Goal: Find specific page/section: Find specific page/section

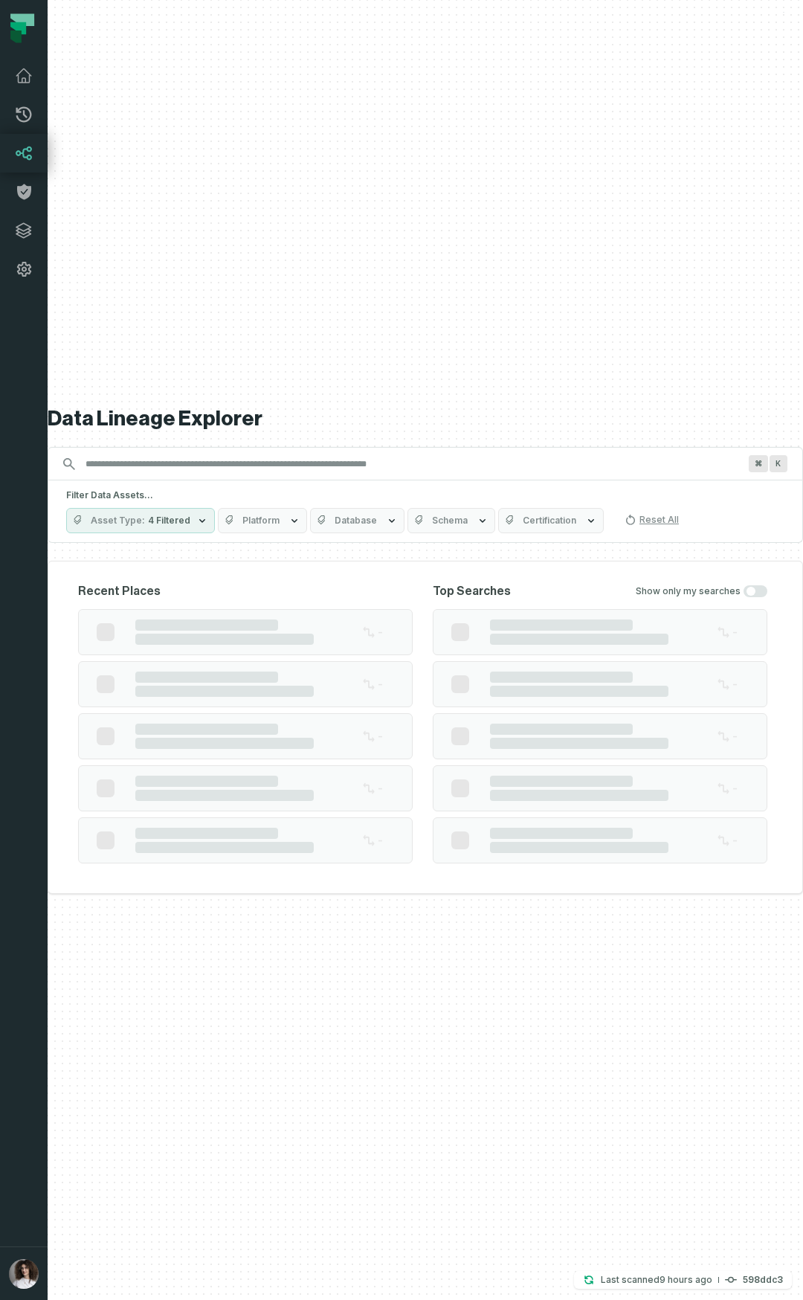
click at [29, 983] on button "button" at bounding box center [24, 768] width 48 height 958
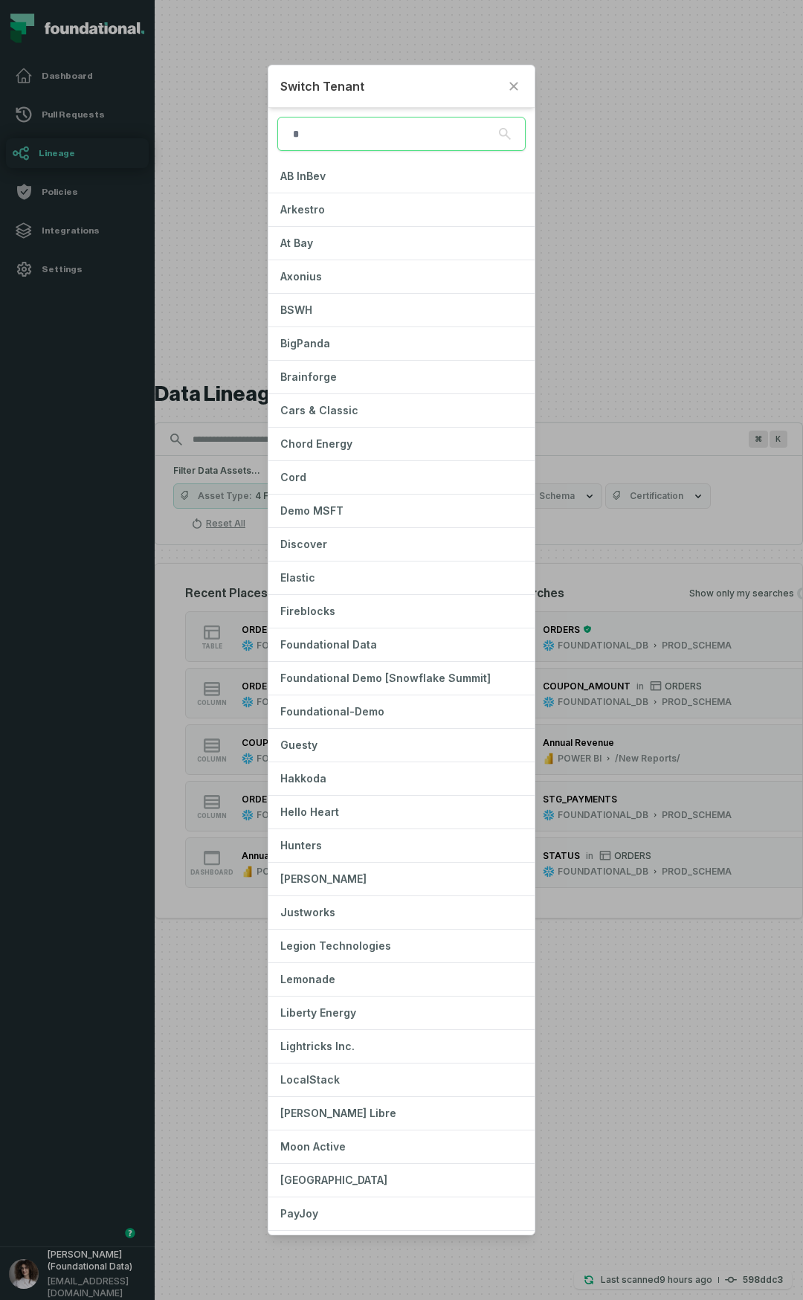
click at [419, 85] on h2 "Switch Tenant" at bounding box center [389, 86] width 219 height 18
click at [506, 91] on button "Close" at bounding box center [514, 86] width 18 height 18
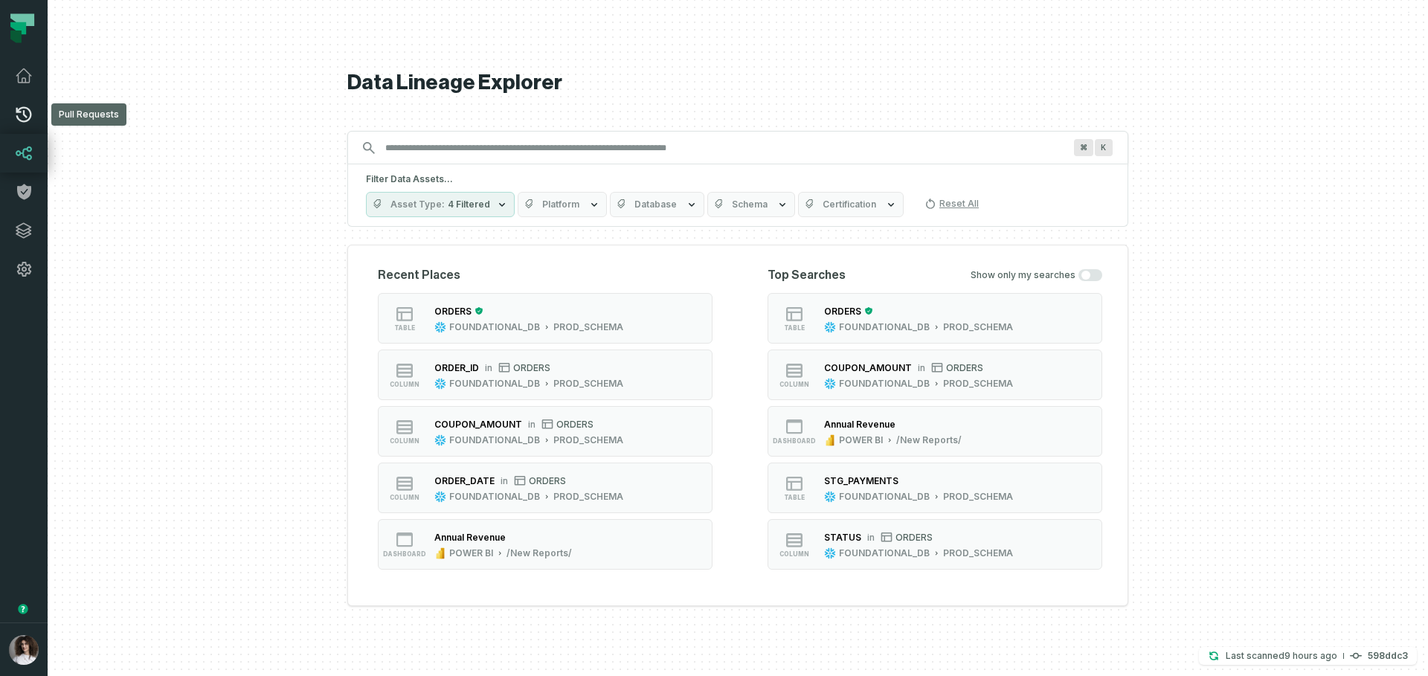
click at [16, 109] on icon at bounding box center [24, 115] width 18 height 18
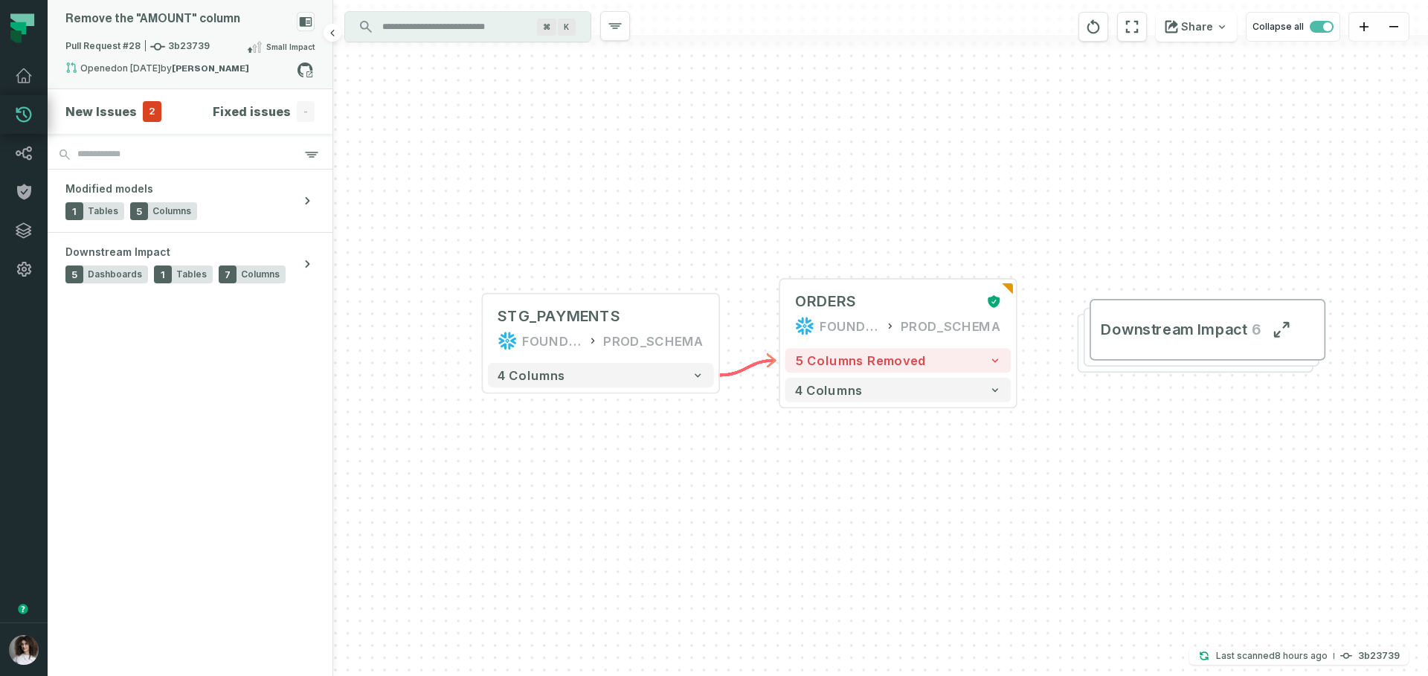
click at [307, 22] on icon at bounding box center [306, 22] width 13 height 10
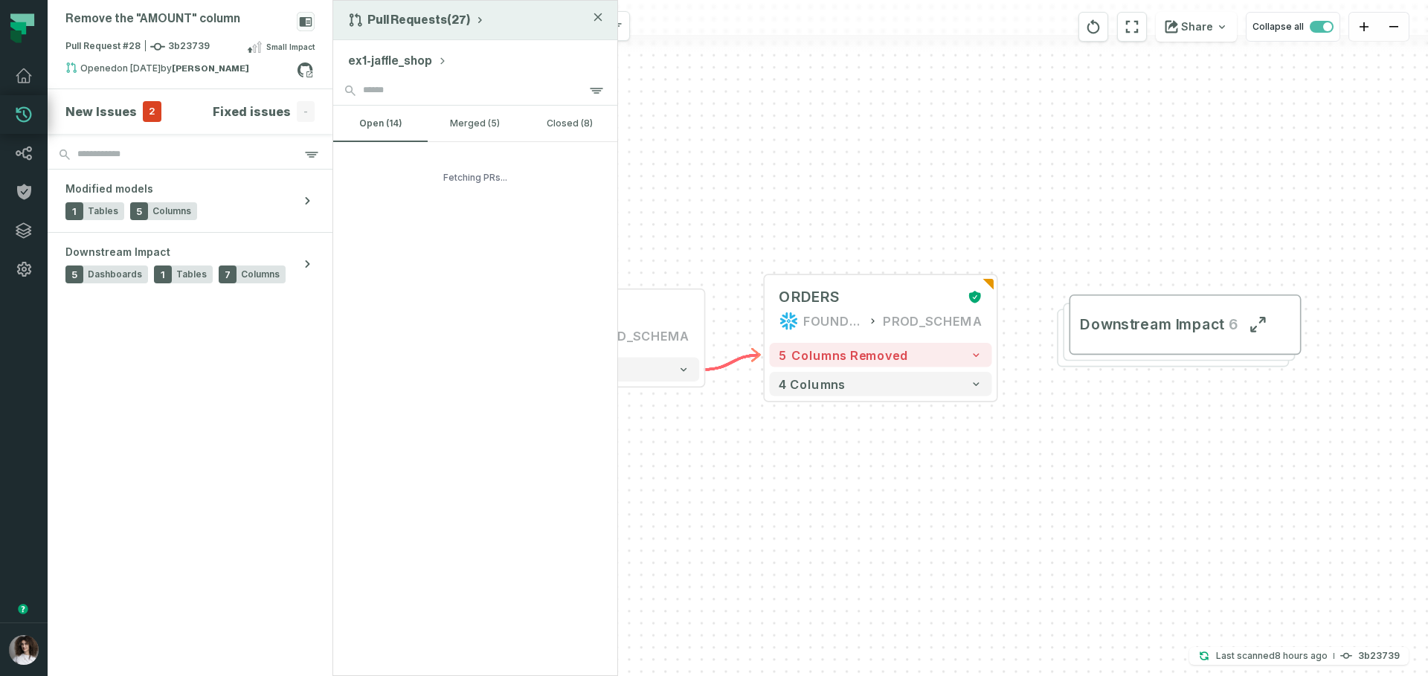
click at [415, 24] on button "Pull Requests (27)" at bounding box center [417, 20] width 138 height 15
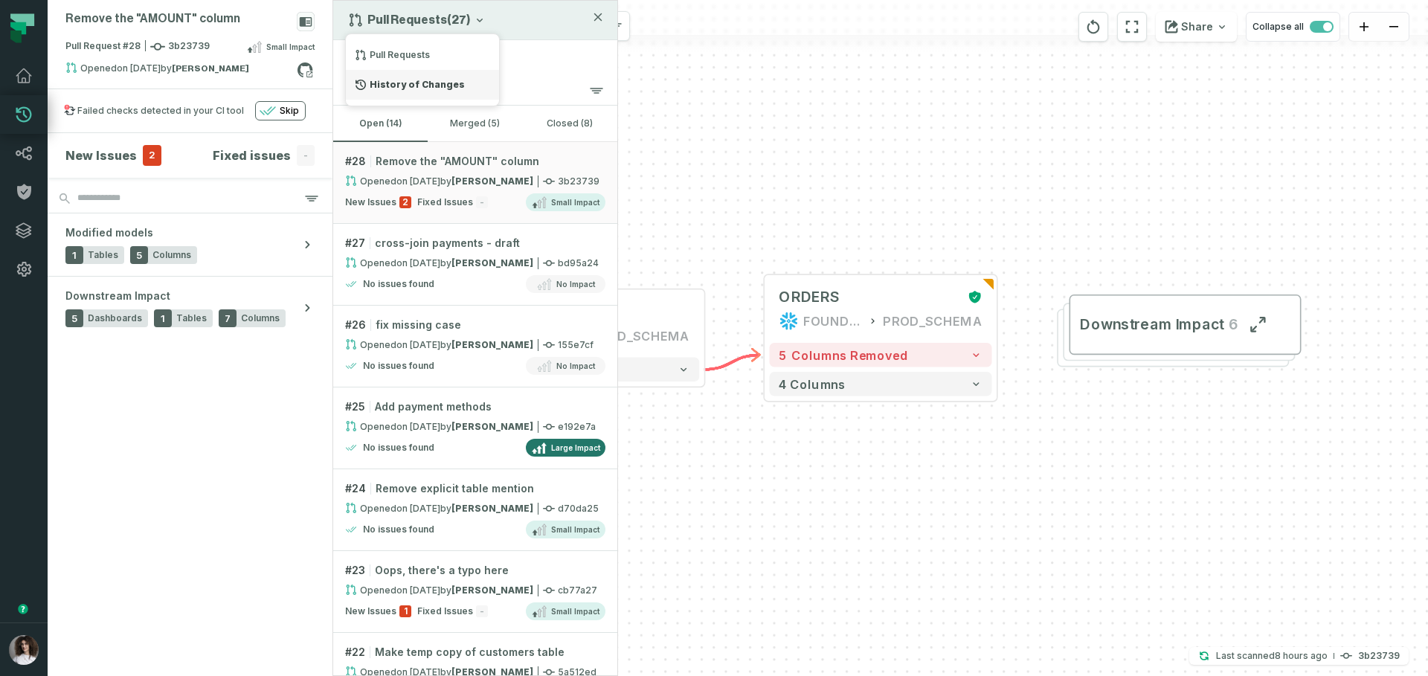
click at [405, 83] on div "History of Changes" at bounding box center [422, 85] width 153 height 30
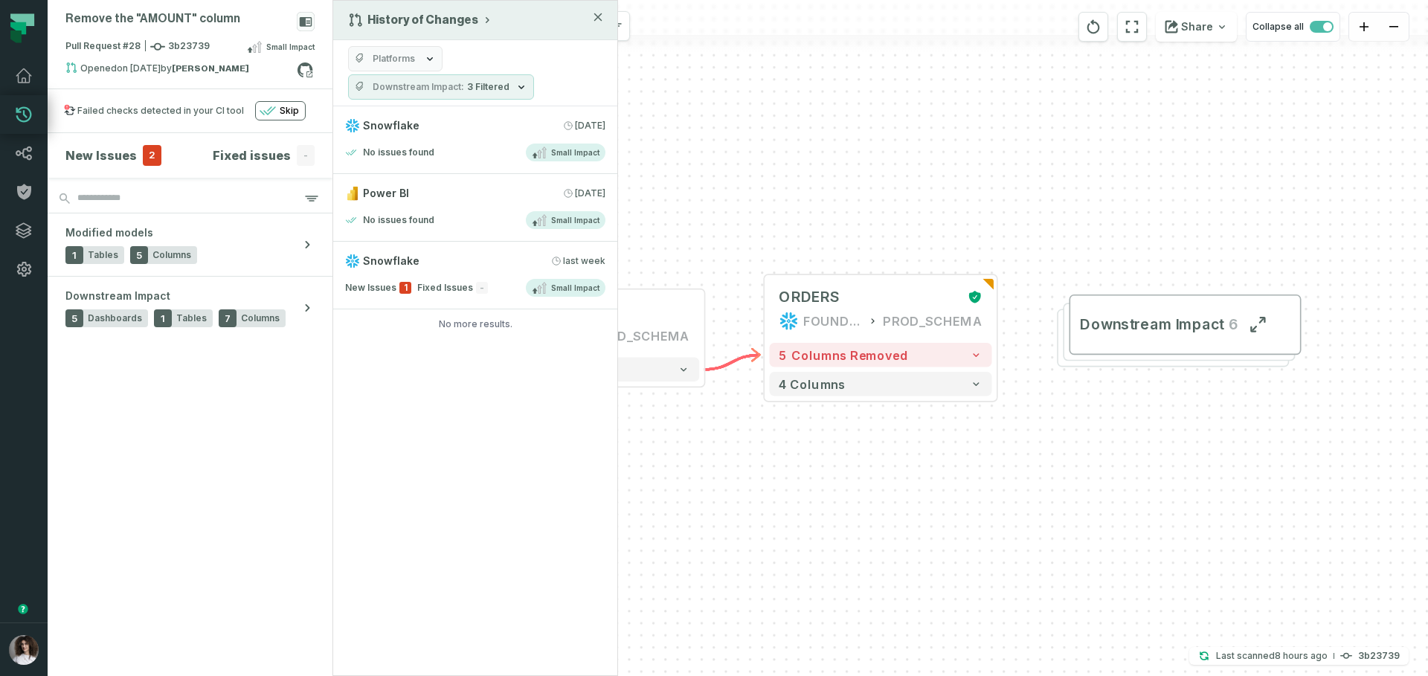
click at [480, 467] on div "History of Changes Platforms Downstream Impact 3 Filtered Snowflake 9/8/2025, 9…" at bounding box center [475, 338] width 286 height 676
click at [34, 525] on button "button" at bounding box center [24, 456] width 48 height 334
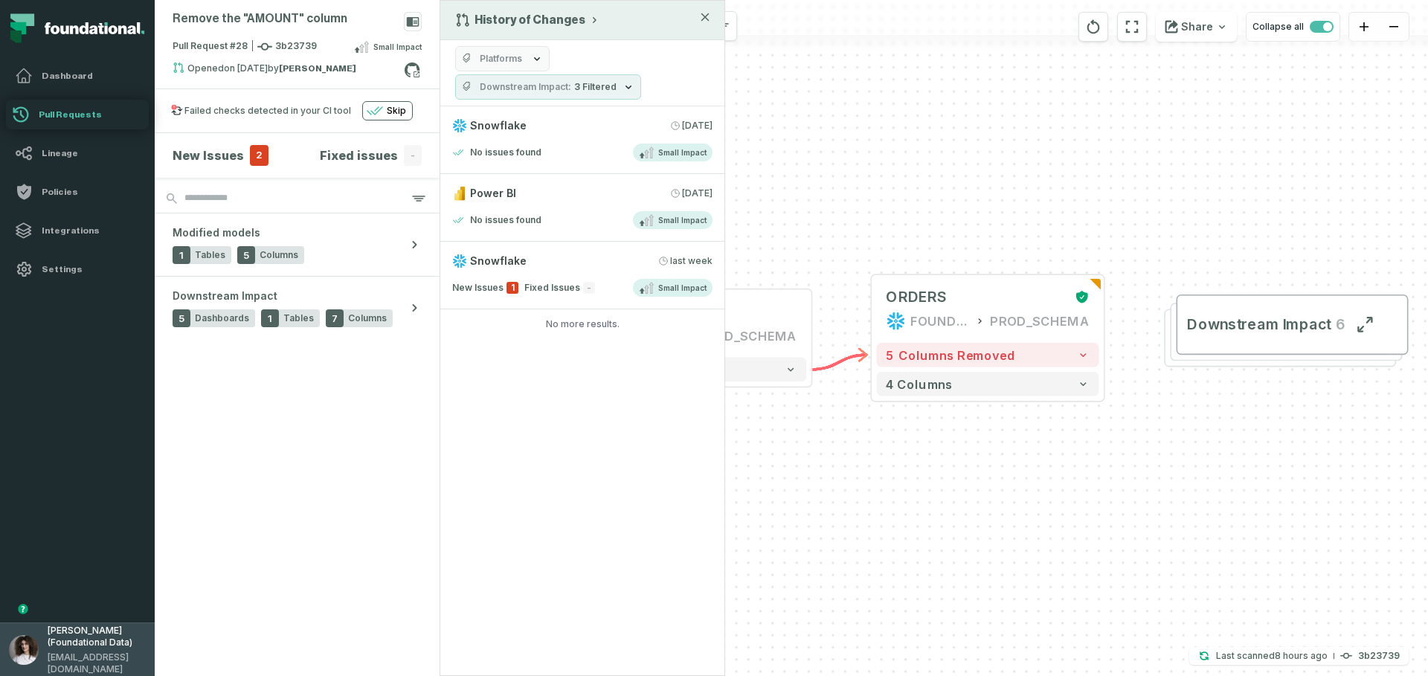
click at [91, 636] on span "Aluma Gelbard (Foundational Data)" at bounding box center [97, 637] width 98 height 24
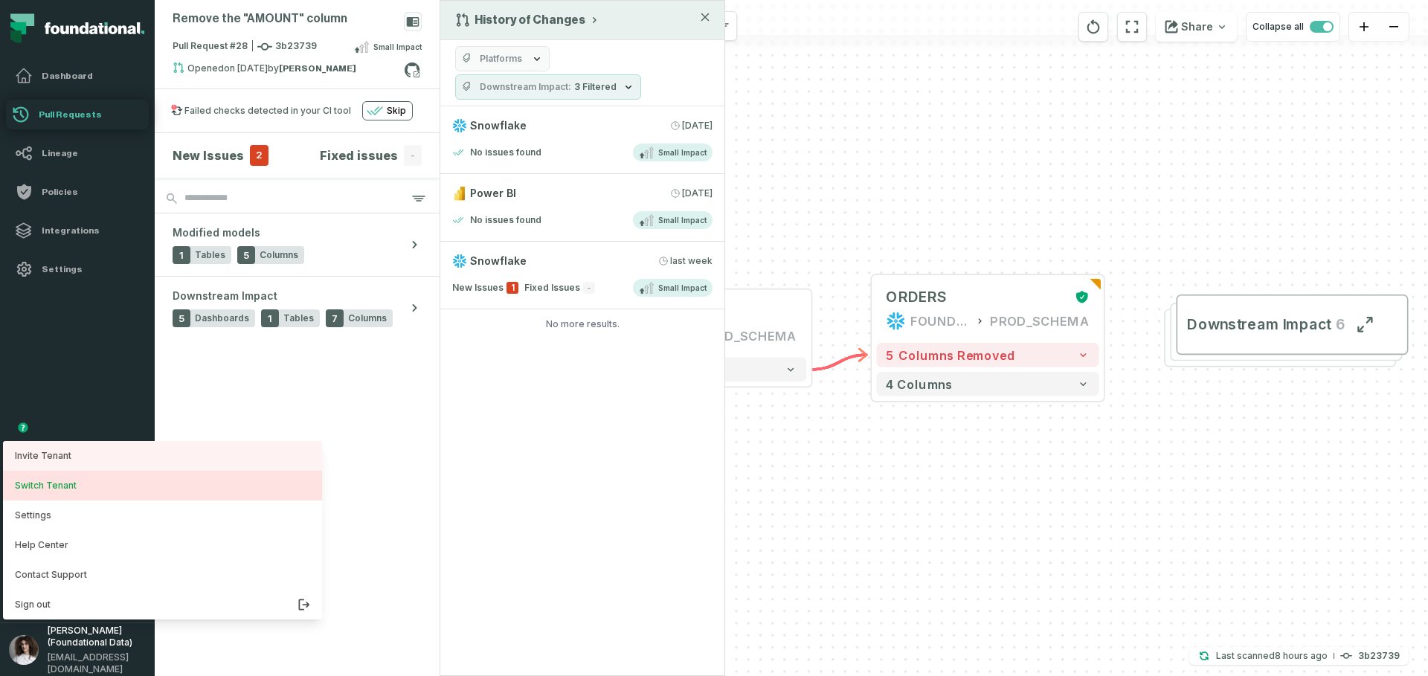
click at [48, 490] on button "Switch Tenant" at bounding box center [162, 486] width 319 height 30
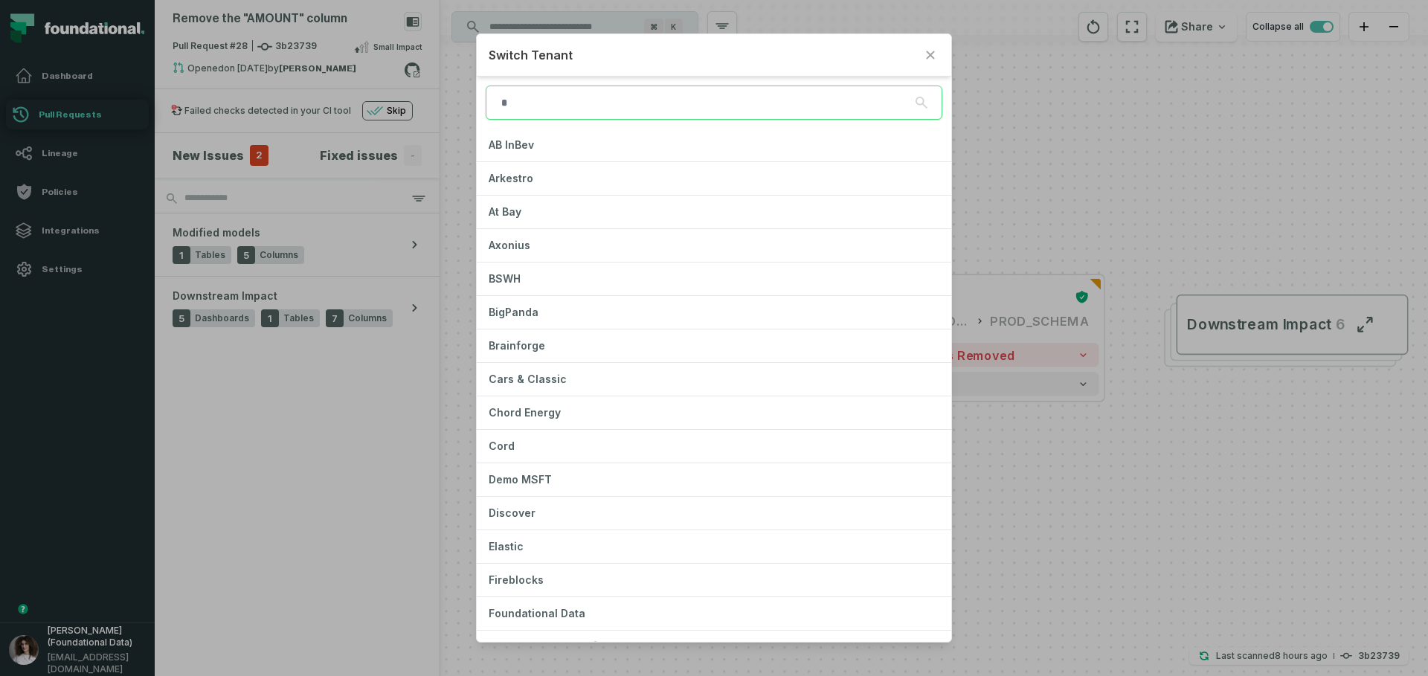
scroll to position [117, 0]
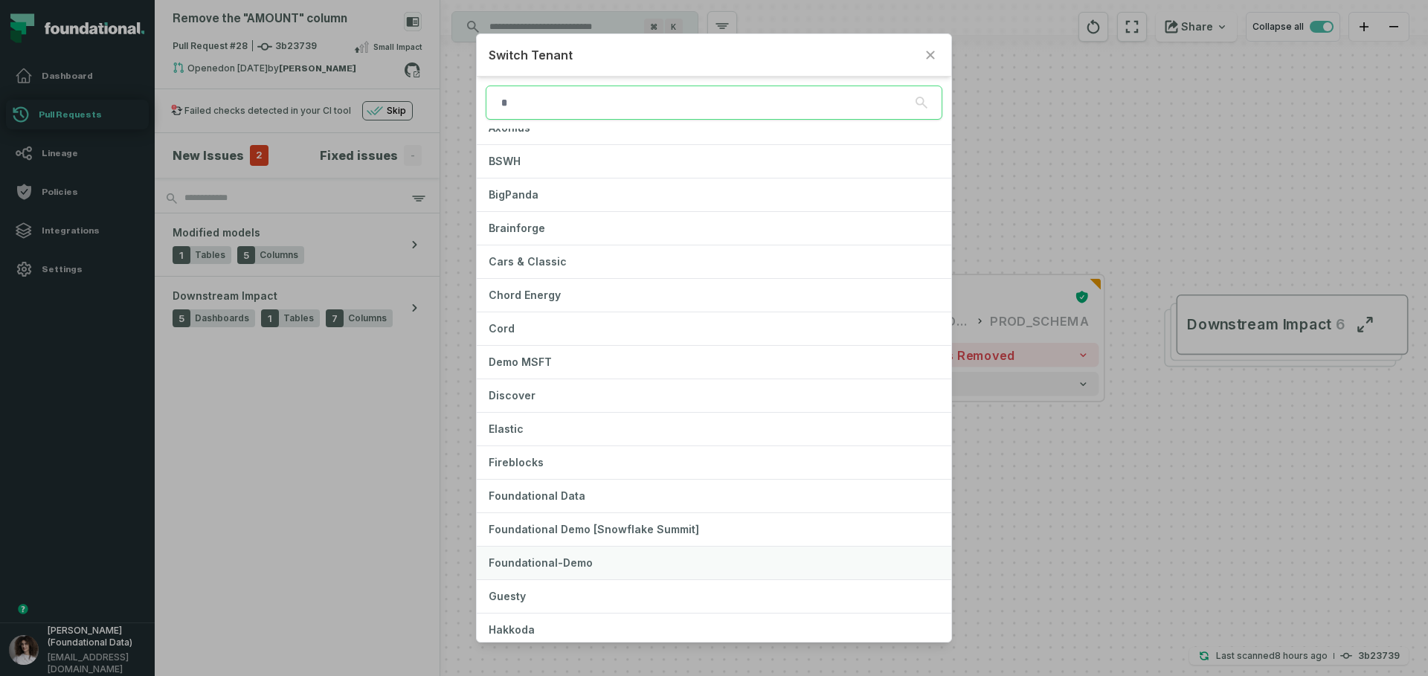
click at [544, 552] on button "Foundational-Demo" at bounding box center [714, 563] width 474 height 33
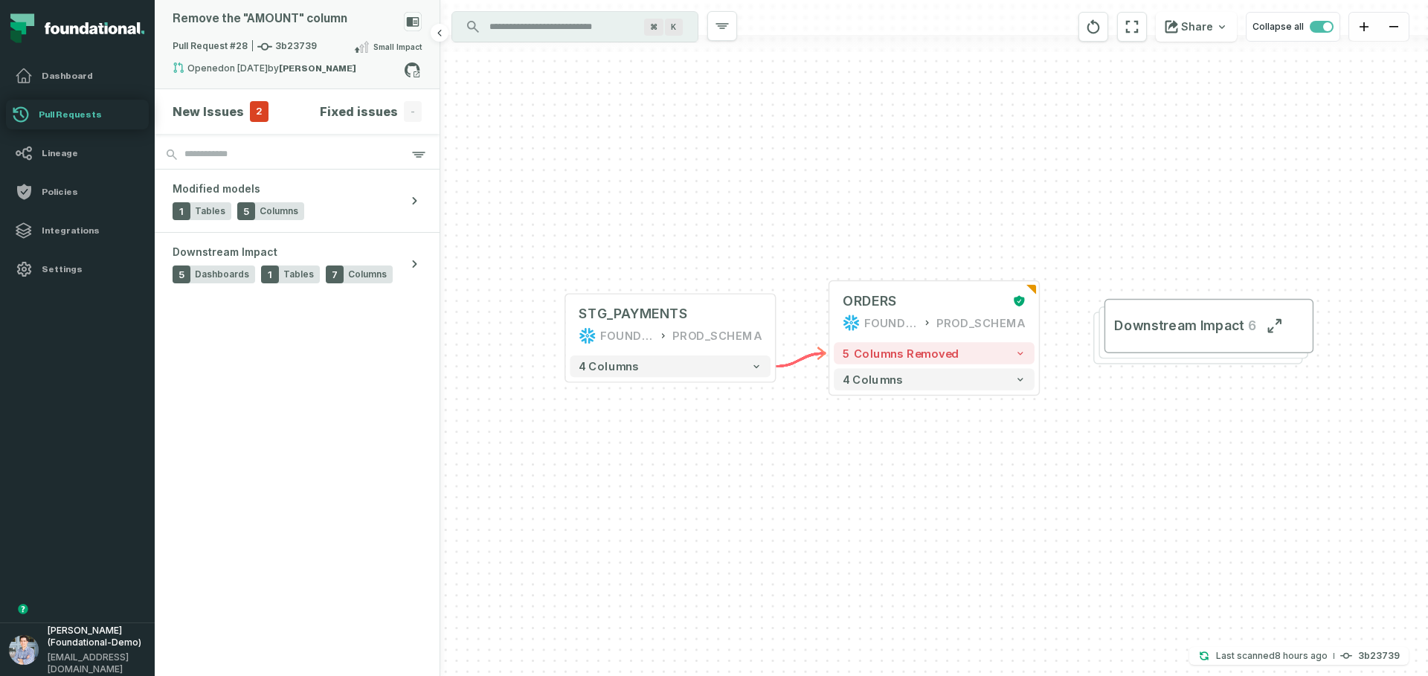
click at [415, 28] on rect at bounding box center [413, 21] width 18 height 19
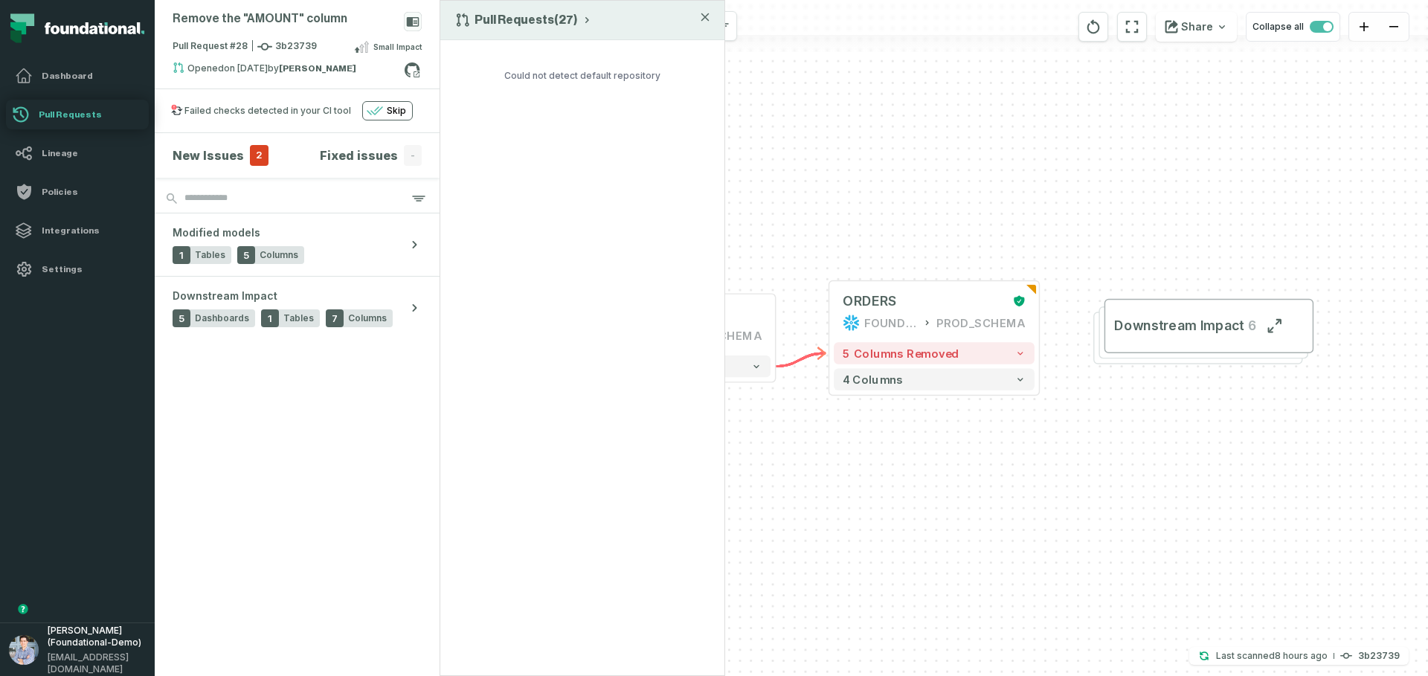
click at [511, 28] on div "Pull Requests (27)" at bounding box center [582, 20] width 284 height 39
click at [513, 22] on button "Pull Requests (27)" at bounding box center [524, 20] width 138 height 15
click at [499, 89] on div "History of Changes" at bounding box center [529, 85] width 153 height 30
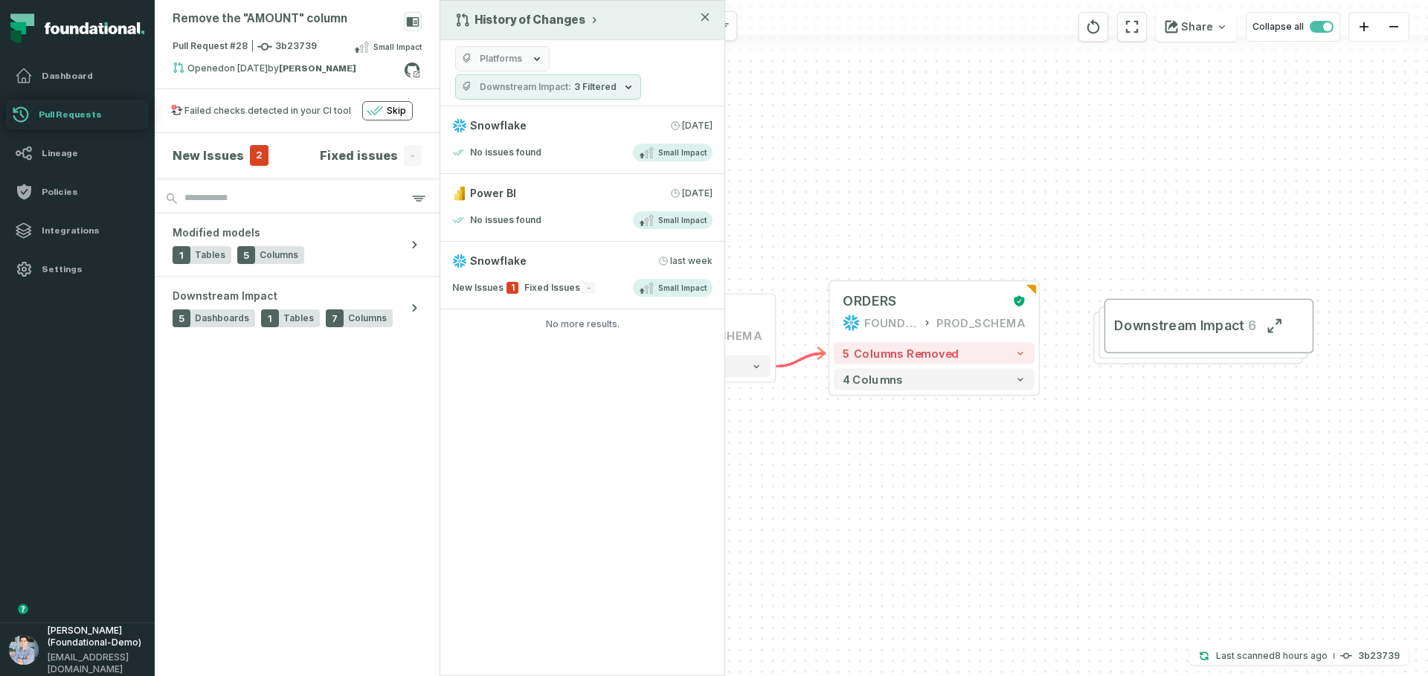
click at [597, 527] on div "History of Changes Platforms Downstream Impact 3 Filtered Snowflake 9/8/2025, 9…" at bounding box center [582, 338] width 286 height 676
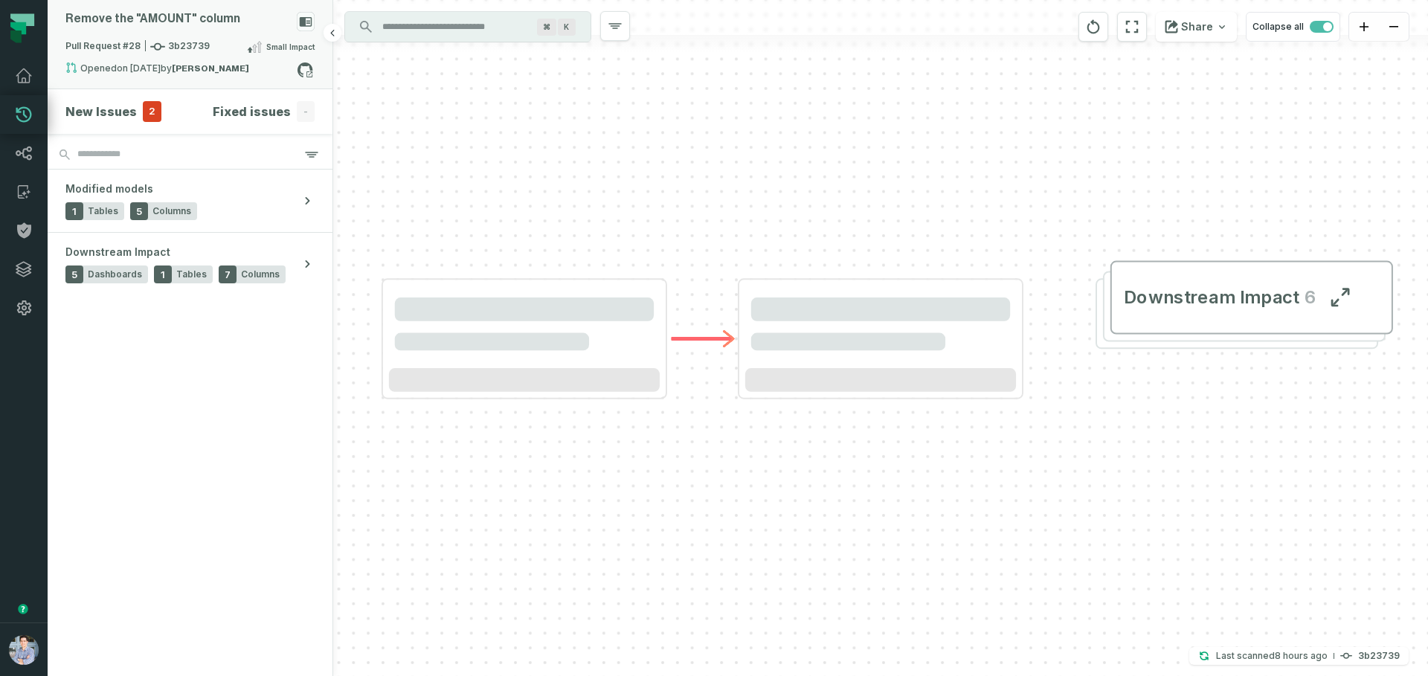
click at [231, 53] on div "Pull Request #28 3b23739 Small Impact" at bounding box center [189, 50] width 249 height 24
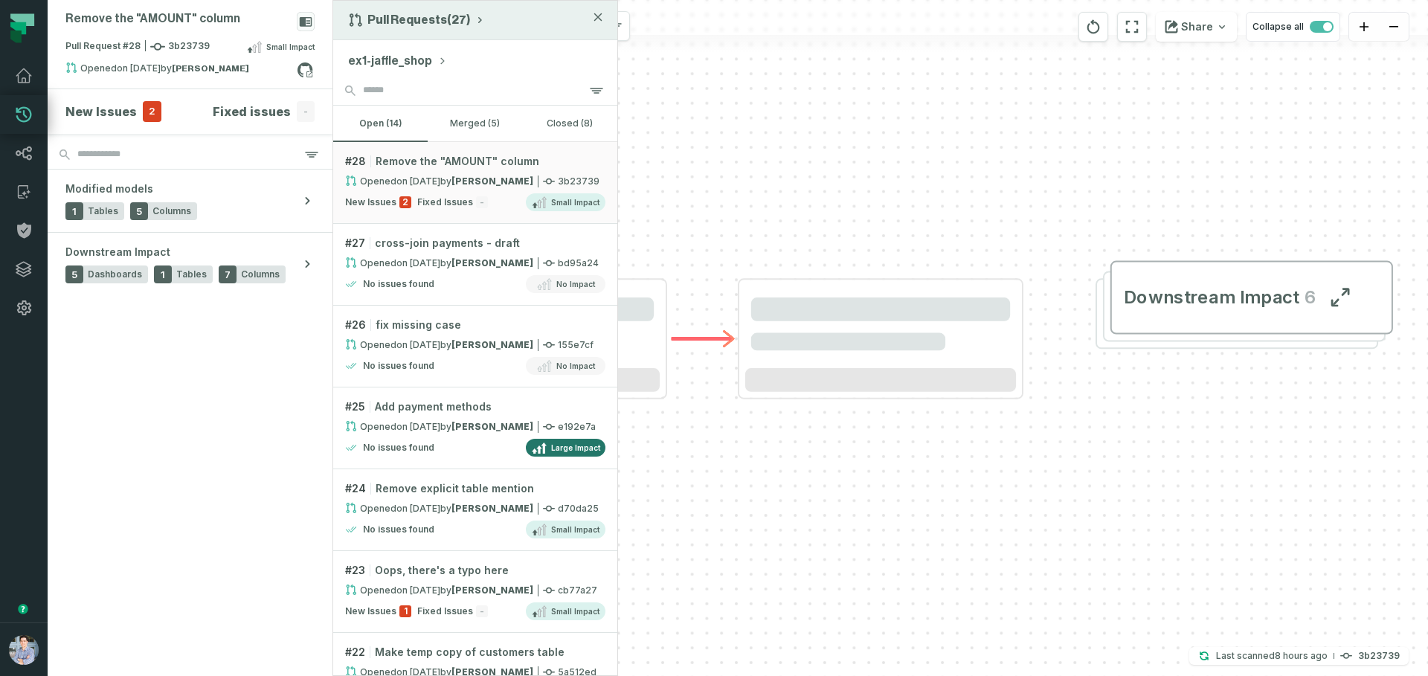
click at [434, 25] on button "Pull Requests (27)" at bounding box center [417, 20] width 138 height 15
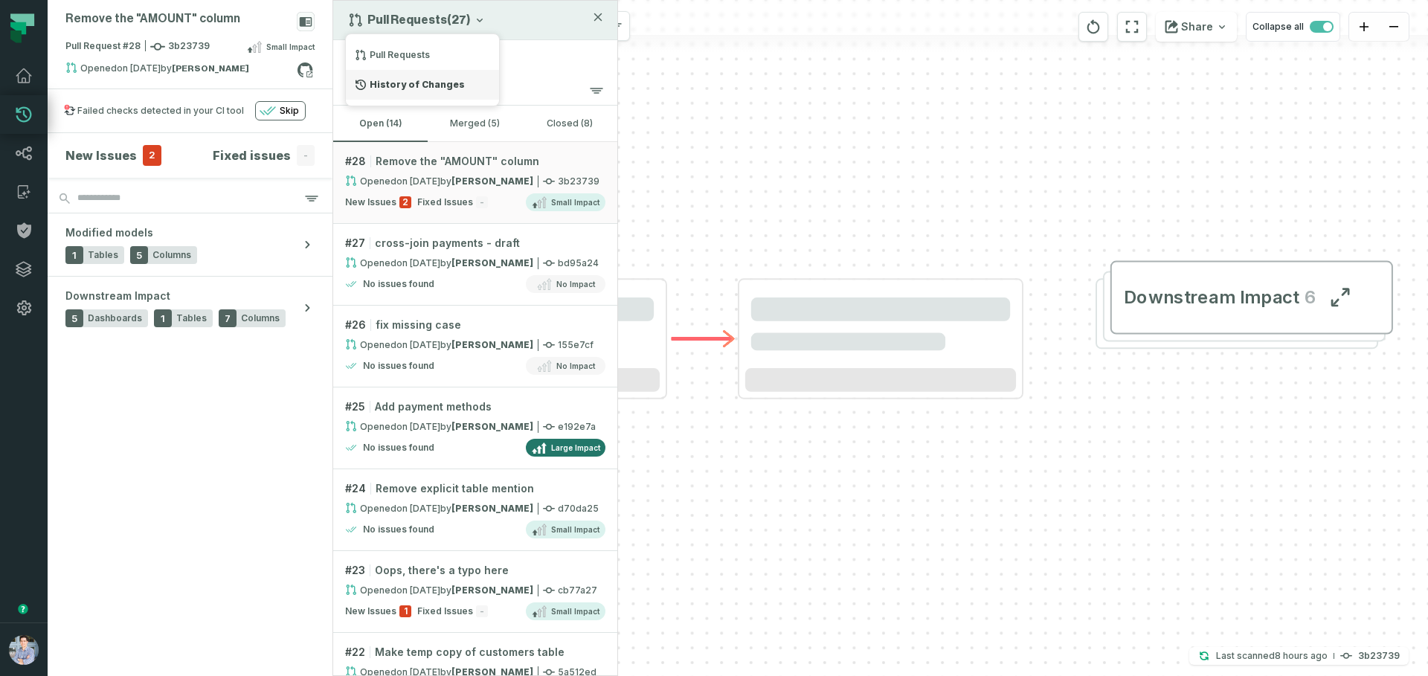
click at [449, 82] on div "History of Changes" at bounding box center [422, 85] width 153 height 30
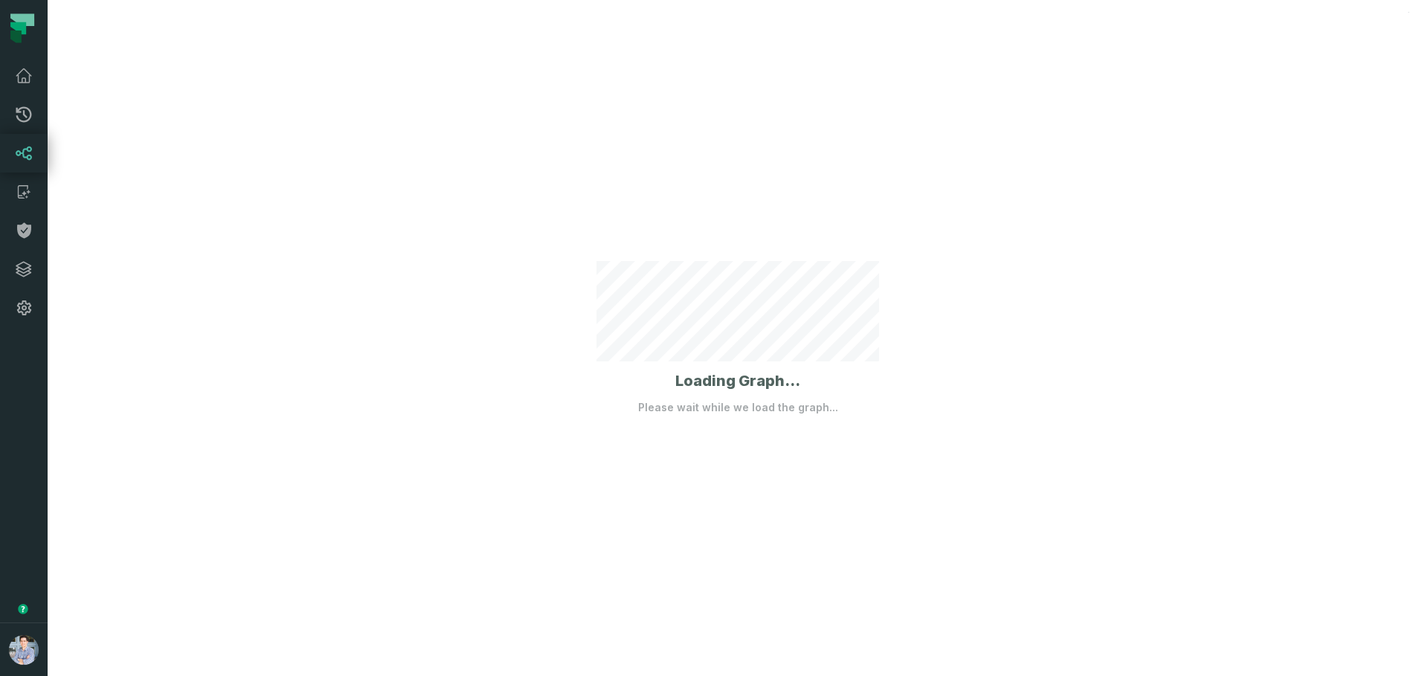
click at [719, 178] on div "Loading Graph... Please wait while we load the graph..." at bounding box center [738, 338] width 1380 height 676
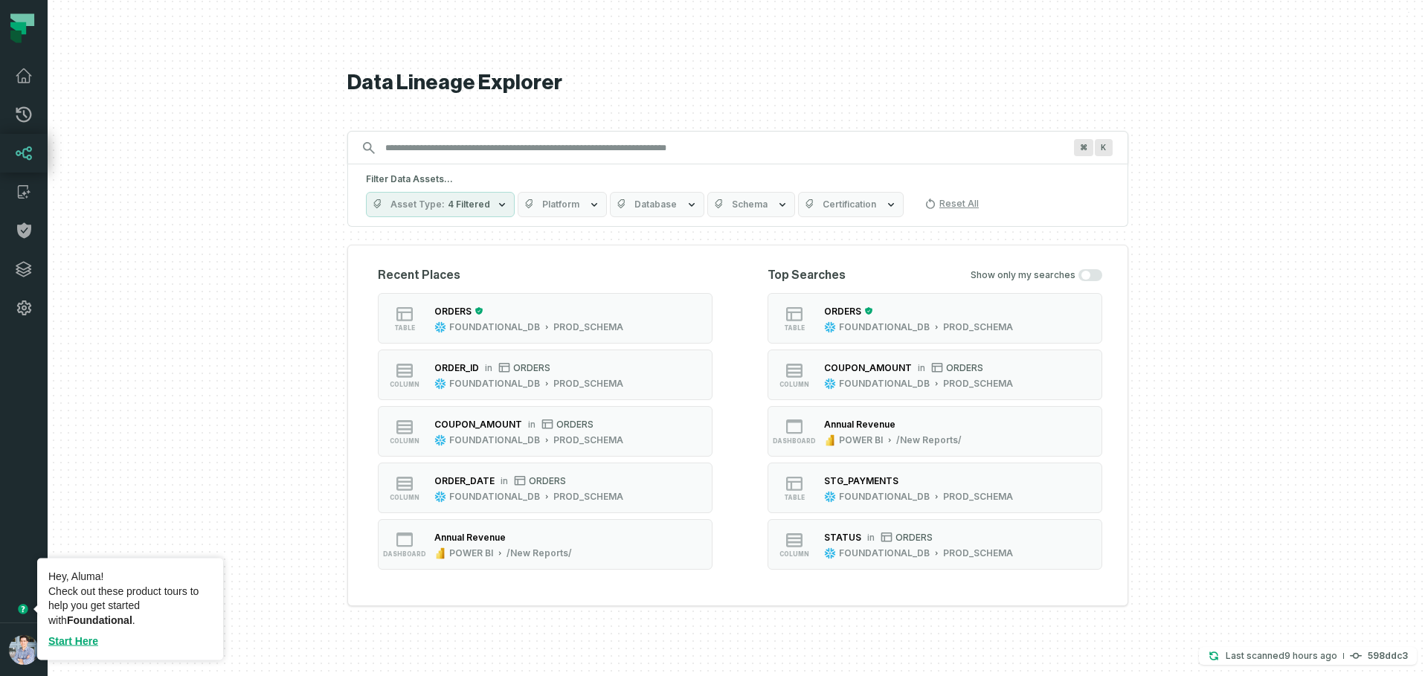
click at [49, 543] on div at bounding box center [738, 338] width 1380 height 676
click at [34, 544] on button "button" at bounding box center [24, 474] width 48 height 295
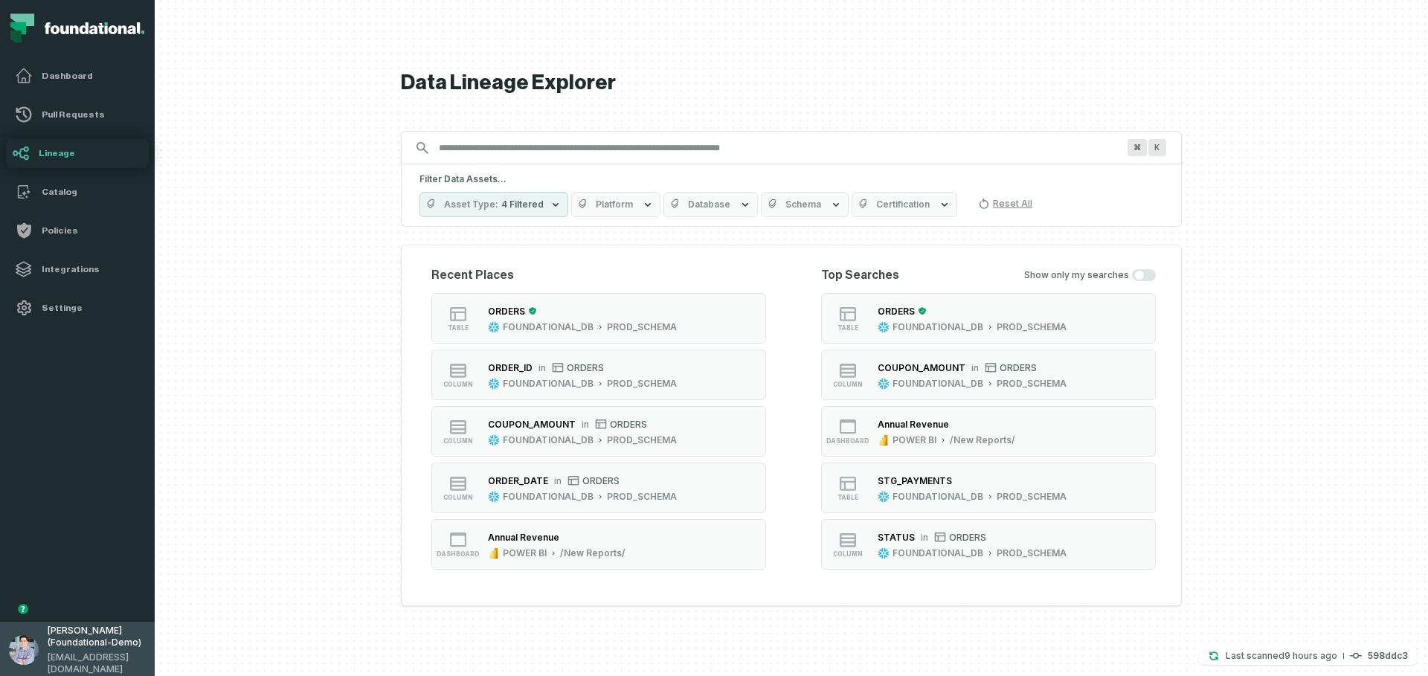
click at [30, 651] on img "button" at bounding box center [24, 650] width 30 height 30
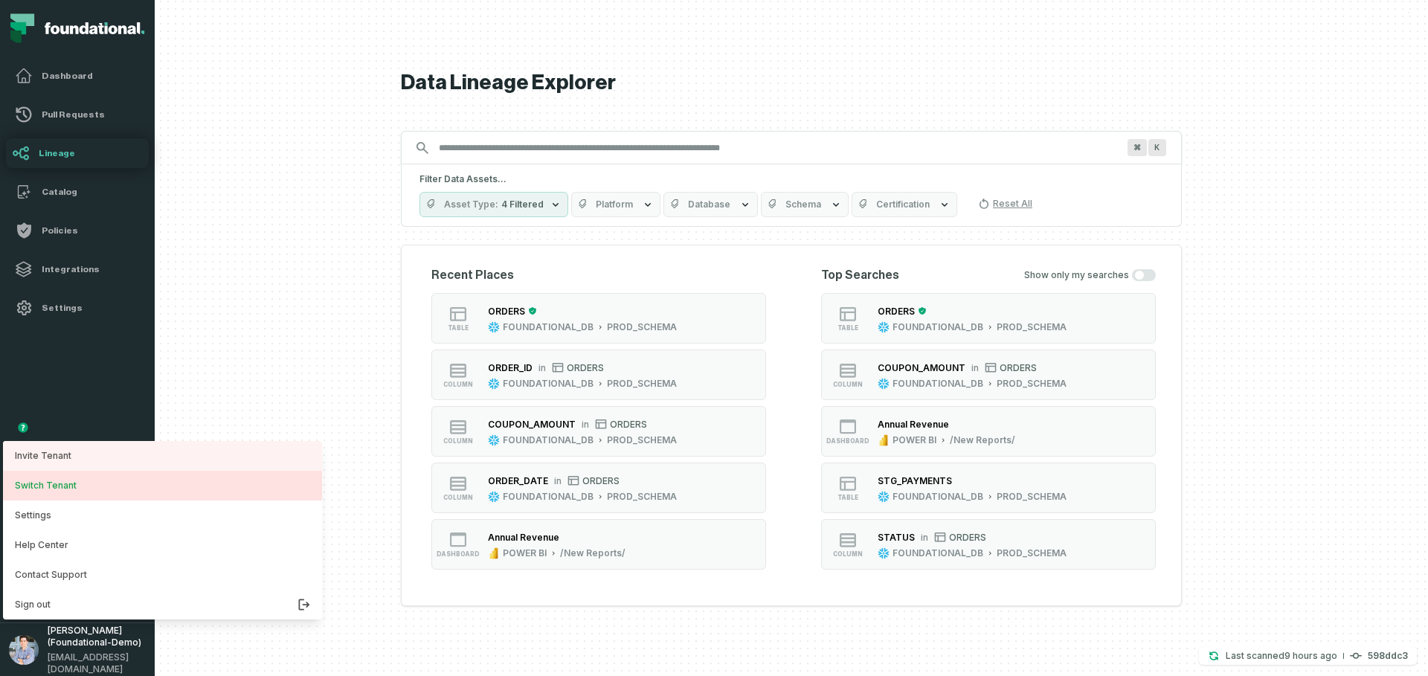
click at [44, 486] on button "Switch Tenant" at bounding box center [162, 486] width 319 height 30
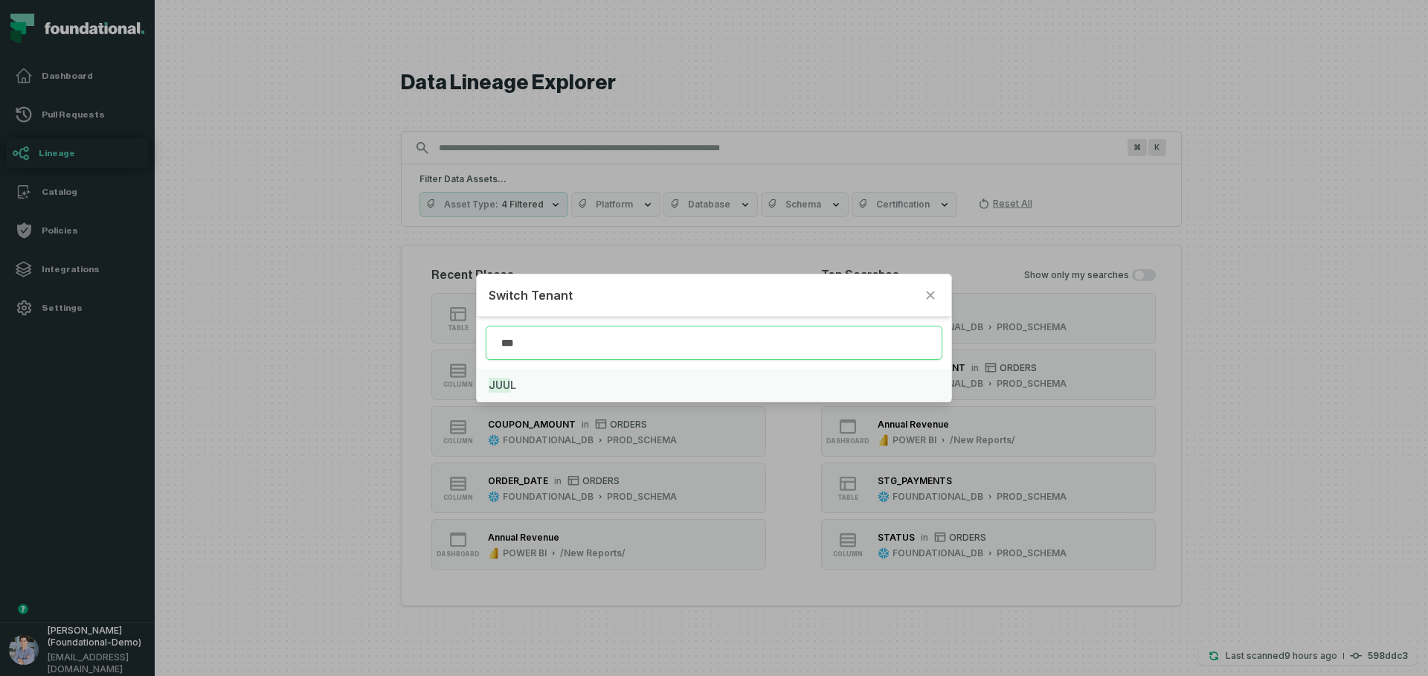
type input "***"
click at [596, 383] on button "JUU L" at bounding box center [714, 385] width 474 height 33
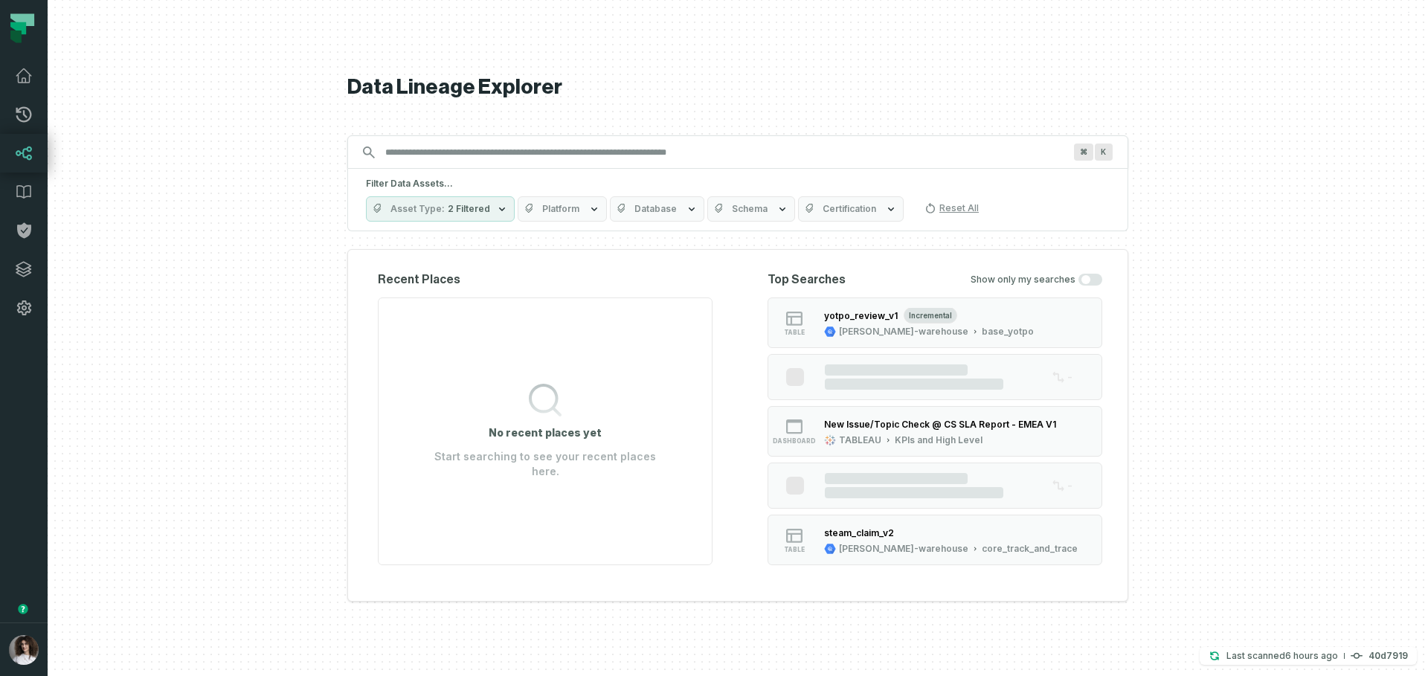
click at [11, 413] on button "button" at bounding box center [24, 474] width 48 height 295
